Goal: Transaction & Acquisition: Purchase product/service

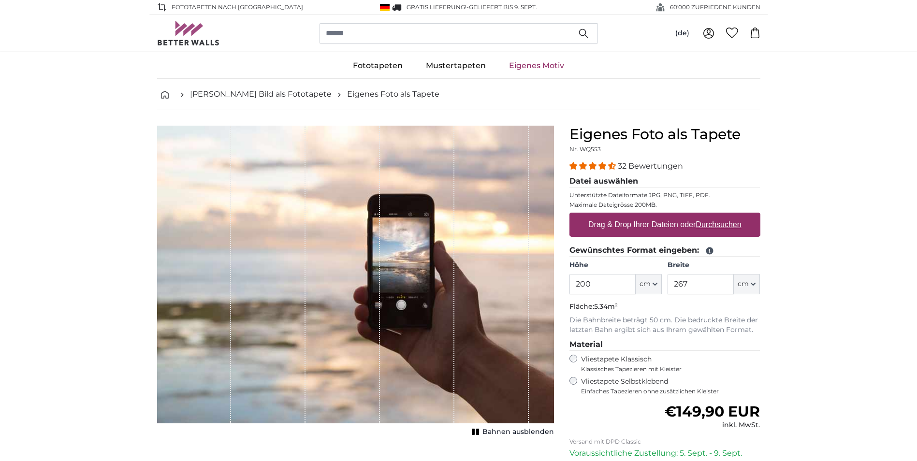
drag, startPoint x: 600, startPoint y: 287, endPoint x: 507, endPoint y: 287, distance: 92.8
click at [509, 287] on product-detail "Abbrechen Bild zuschneiden Bahnen ausblenden Eigenes Foto als Tapete Nr. WQ553 …" at bounding box center [458, 335] width 618 height 451
type input "250"
type input "3"
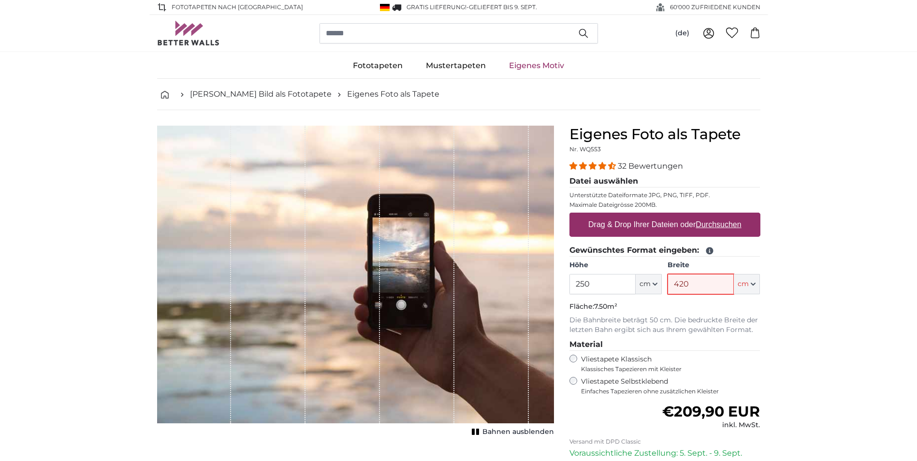
type input "420"
click at [510, 430] on span "Bahnen ausblenden" at bounding box center [518, 432] width 72 height 10
click at [510, 430] on span "Bahnen einblenden" at bounding box center [518, 432] width 71 height 10
